Goal: Browse casually: Explore the website without a specific task or goal

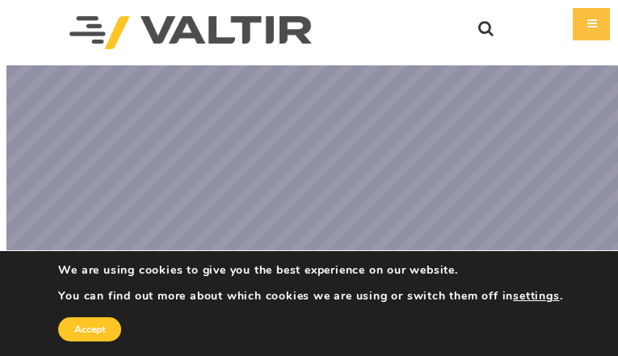
scroll to position [4040, 0]
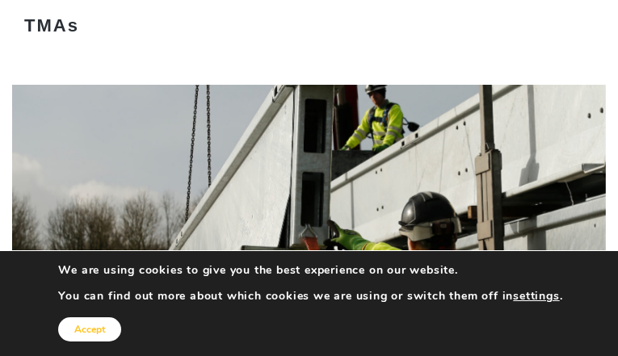
click at [121, 318] on button "Accept" at bounding box center [89, 330] width 63 height 24
